Goal: Task Accomplishment & Management: Complete application form

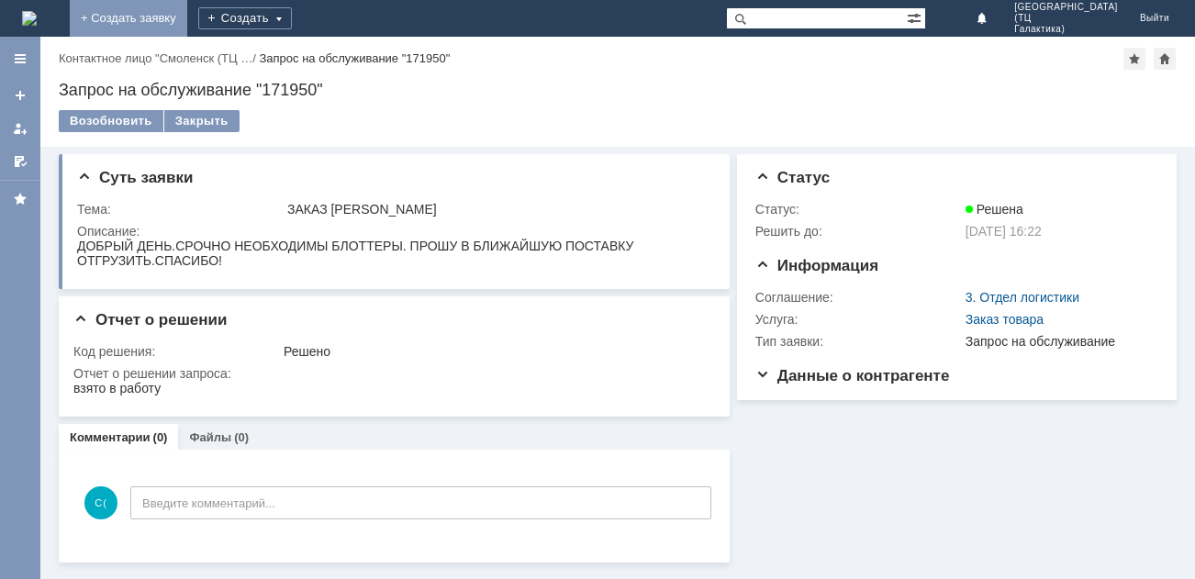
click at [187, 17] on link "+ Создать заявку" at bounding box center [129, 18] width 118 height 37
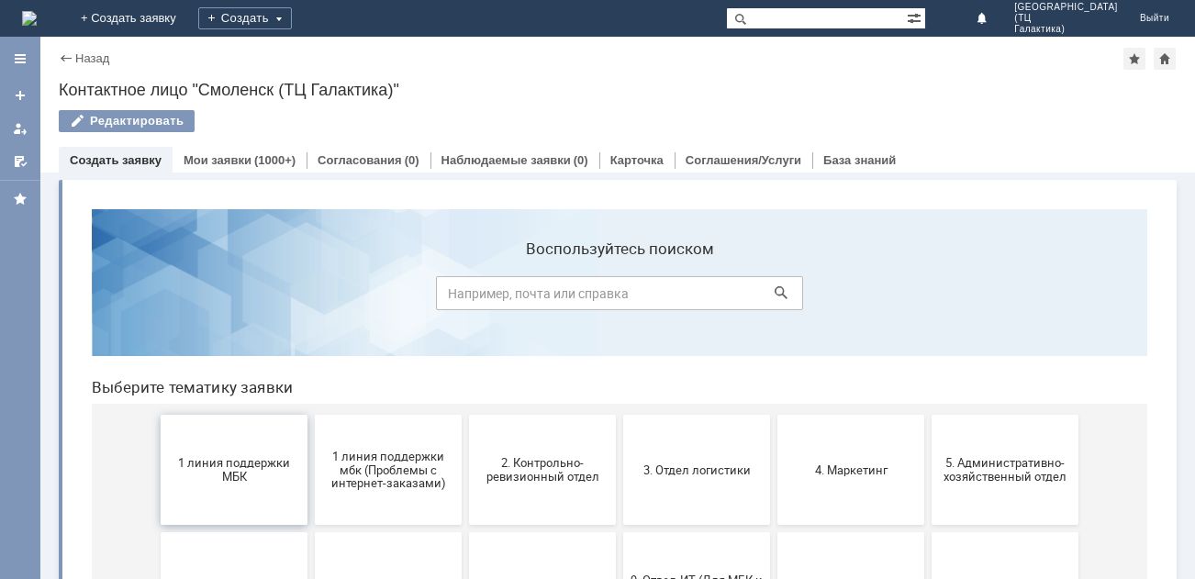
click at [230, 467] on span "1 линия поддержки МБК" at bounding box center [234, 470] width 136 height 28
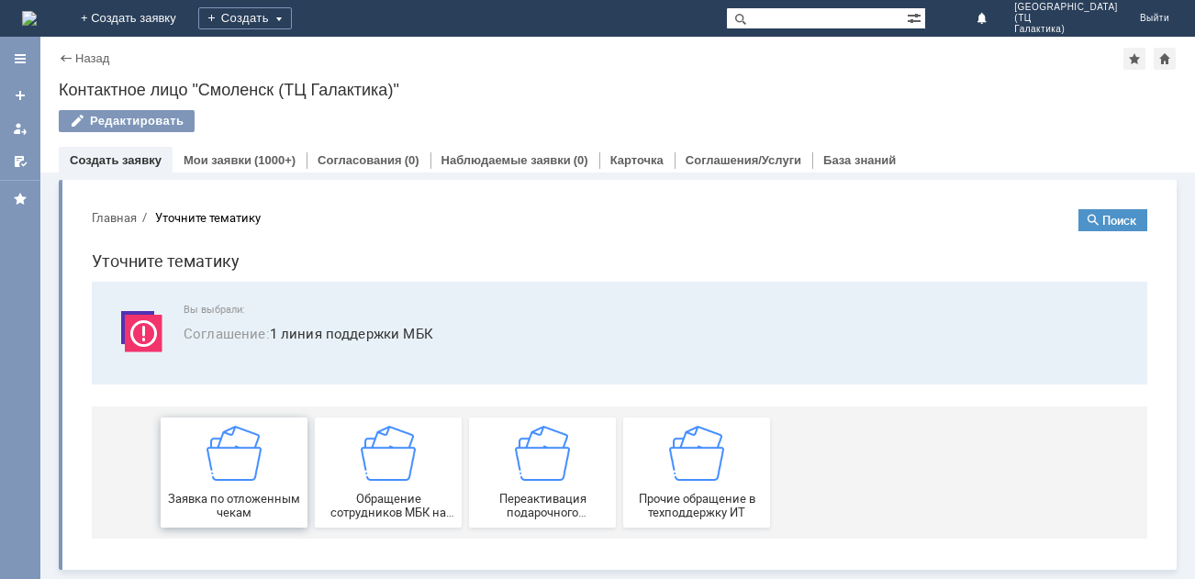
click at [255, 446] on img at bounding box center [234, 453] width 55 height 55
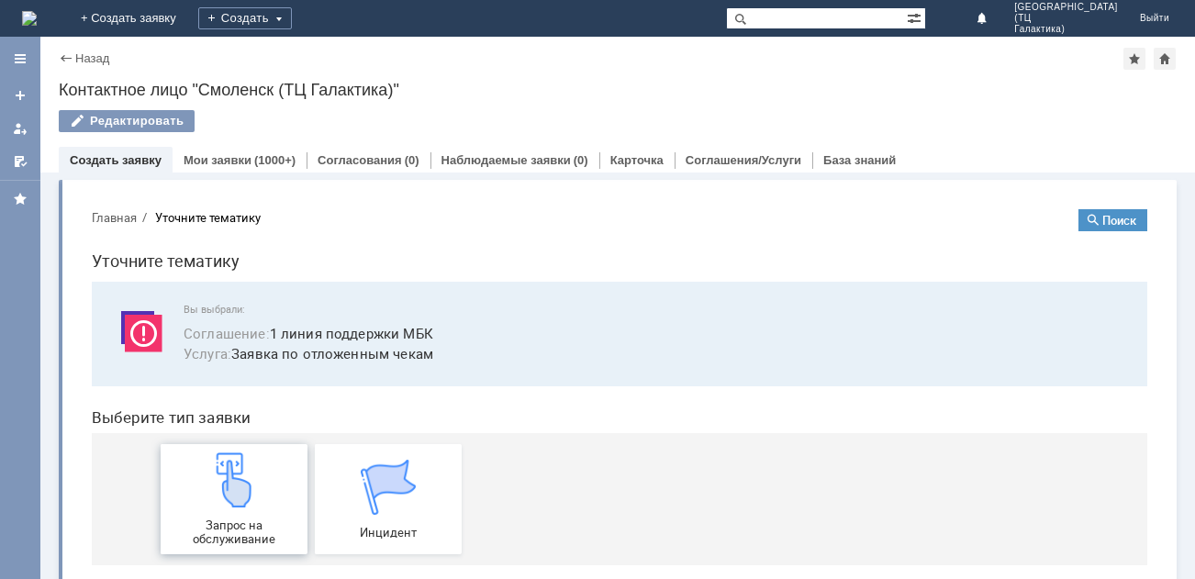
click at [256, 467] on div "Запрос на обслуживание" at bounding box center [234, 500] width 136 height 94
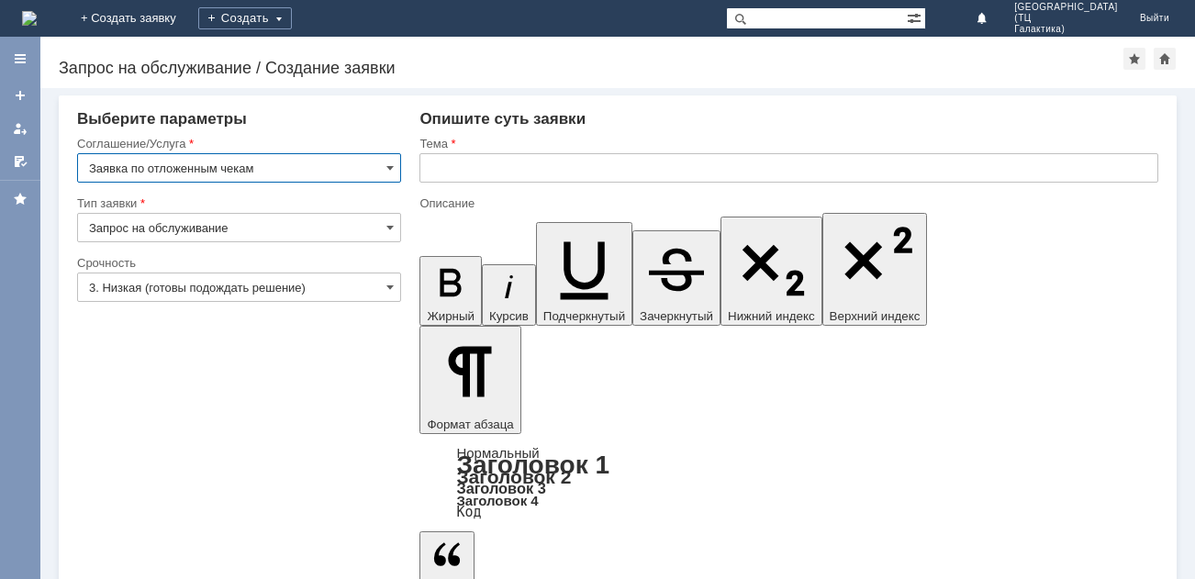
click at [382, 286] on input "3. Низкая (готовы подождать решение)" at bounding box center [239, 287] width 324 height 29
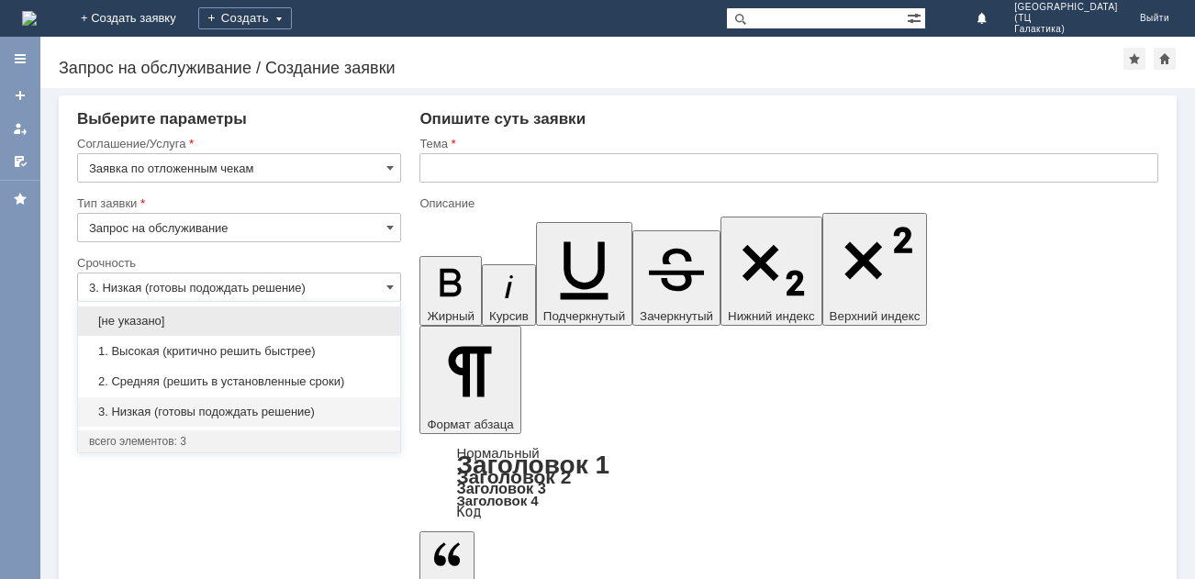
drag, startPoint x: 222, startPoint y: 350, endPoint x: 420, endPoint y: 247, distance: 222.6
click at [226, 347] on span "1. Высокая (критично решить быстрее)" at bounding box center [239, 351] width 300 height 15
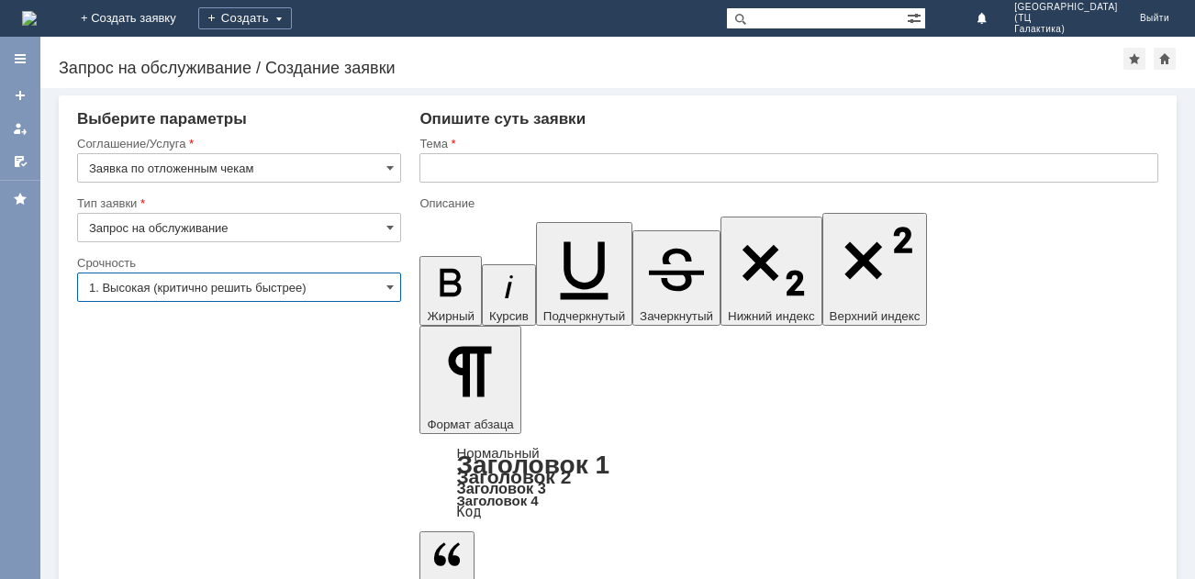
type input "1. Высокая (критично решить быстрее)"
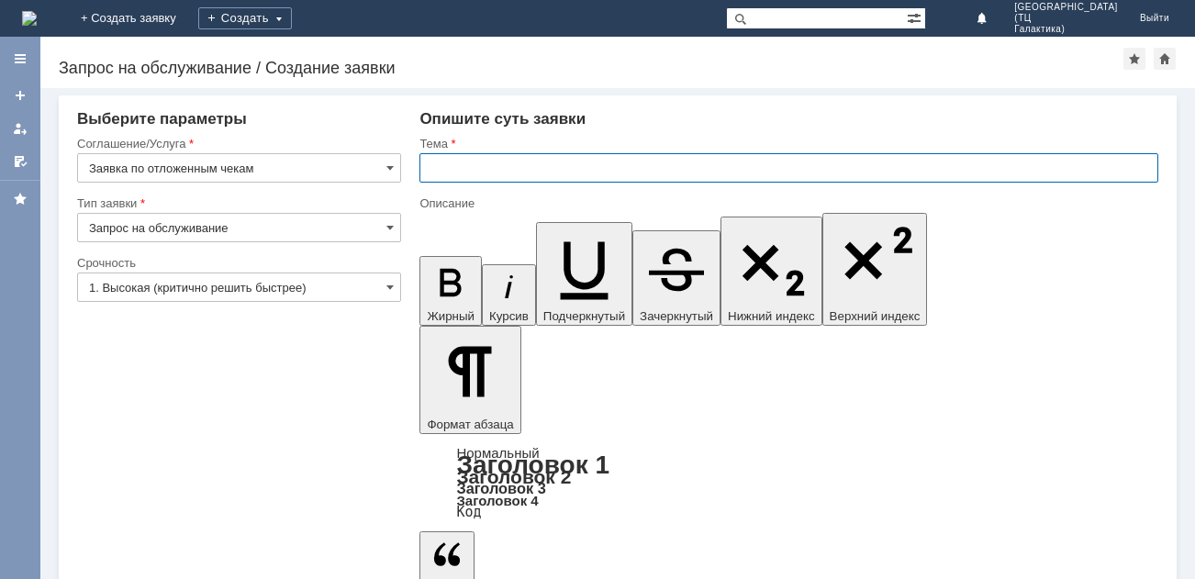
click at [455, 165] on input "text" at bounding box center [789, 167] width 739 height 29
type input "отложенные чеки"
